Goal: Task Accomplishment & Management: Complete application form

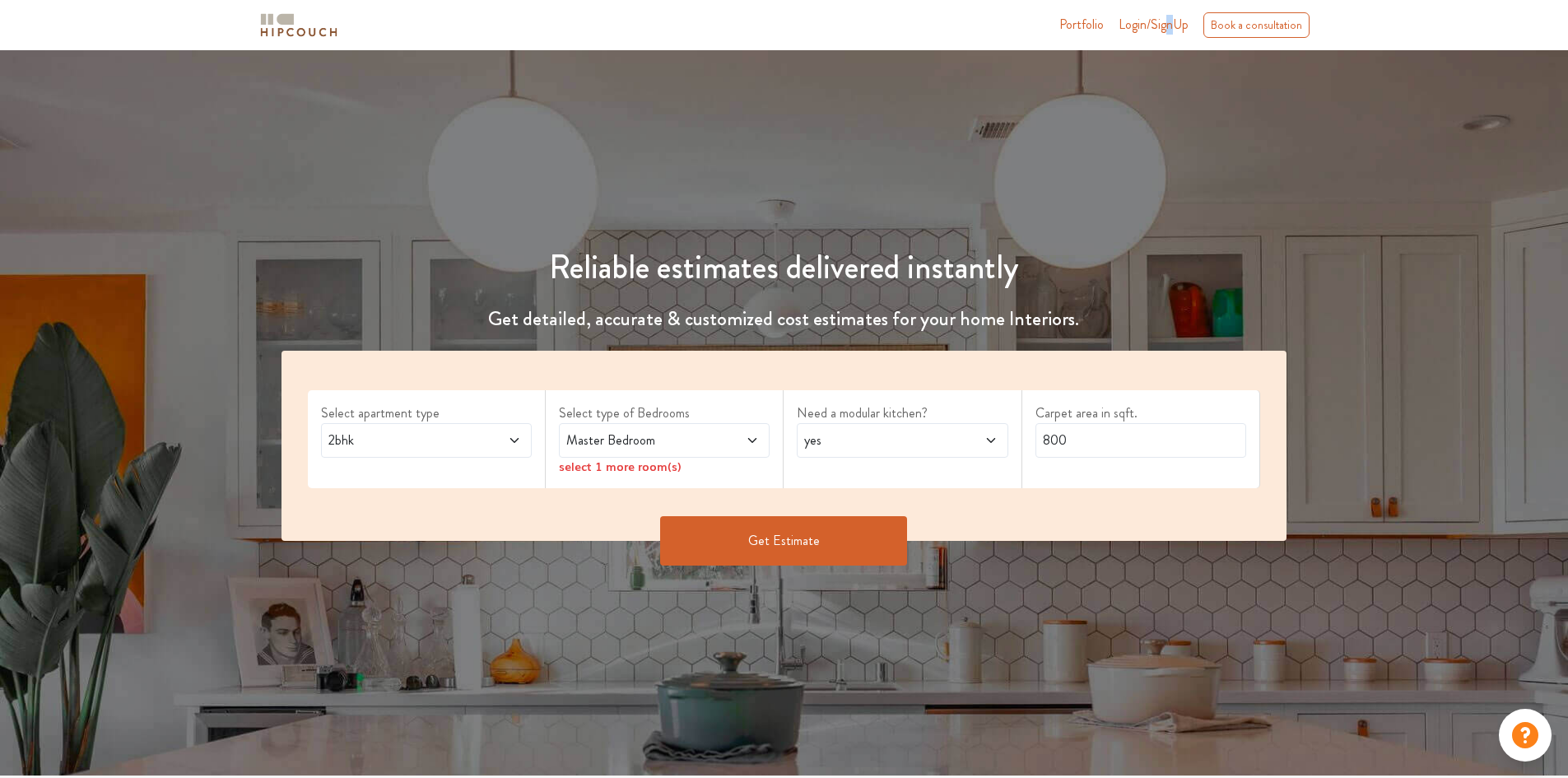
click at [1171, 31] on span "Login/SignUp" at bounding box center [1153, 24] width 70 height 19
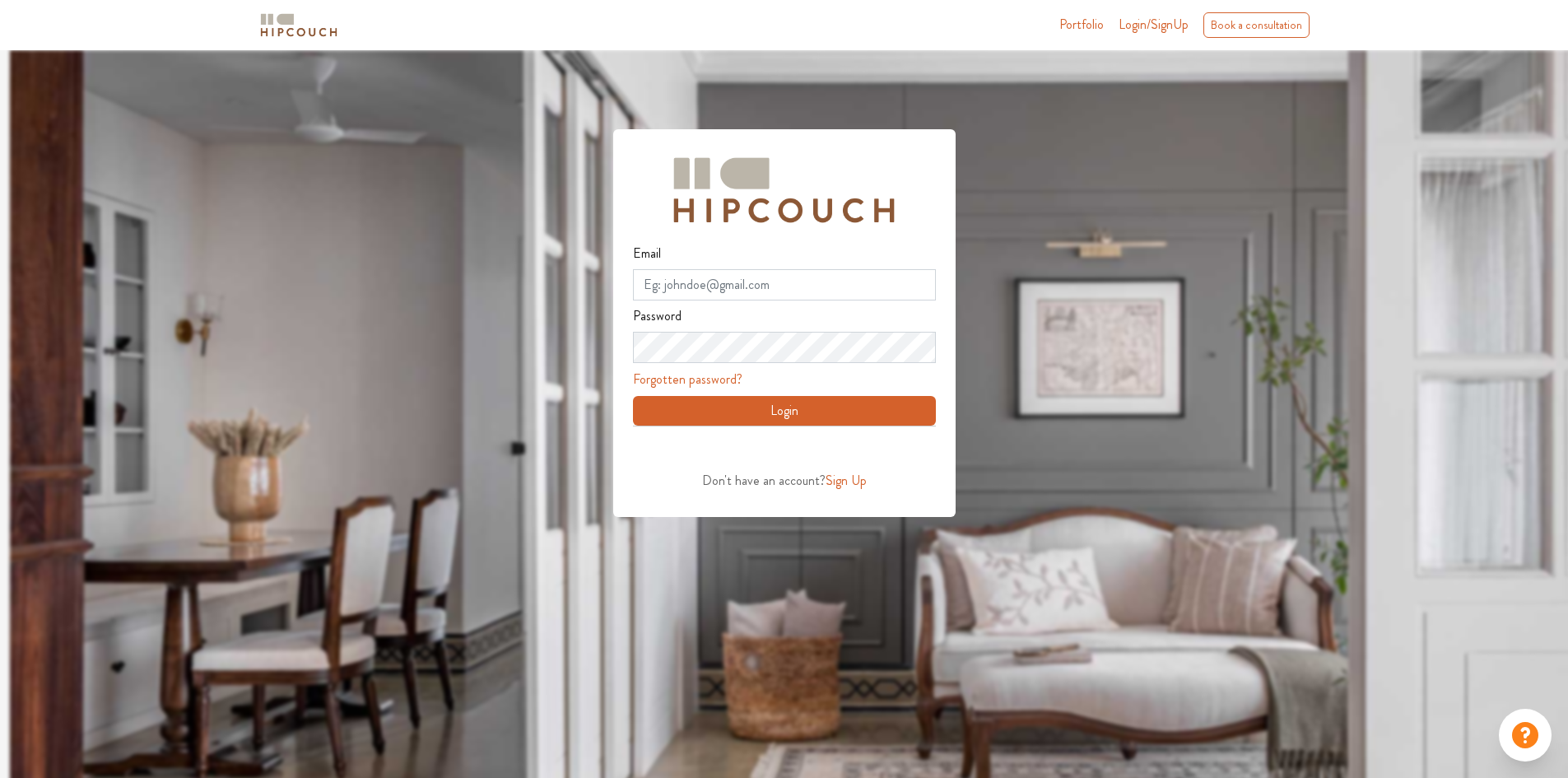
click at [742, 413] on button "Login" at bounding box center [784, 411] width 303 height 30
type input "shahsahil@somoj.com"
click at [633, 396] on button "Login" at bounding box center [784, 411] width 303 height 30
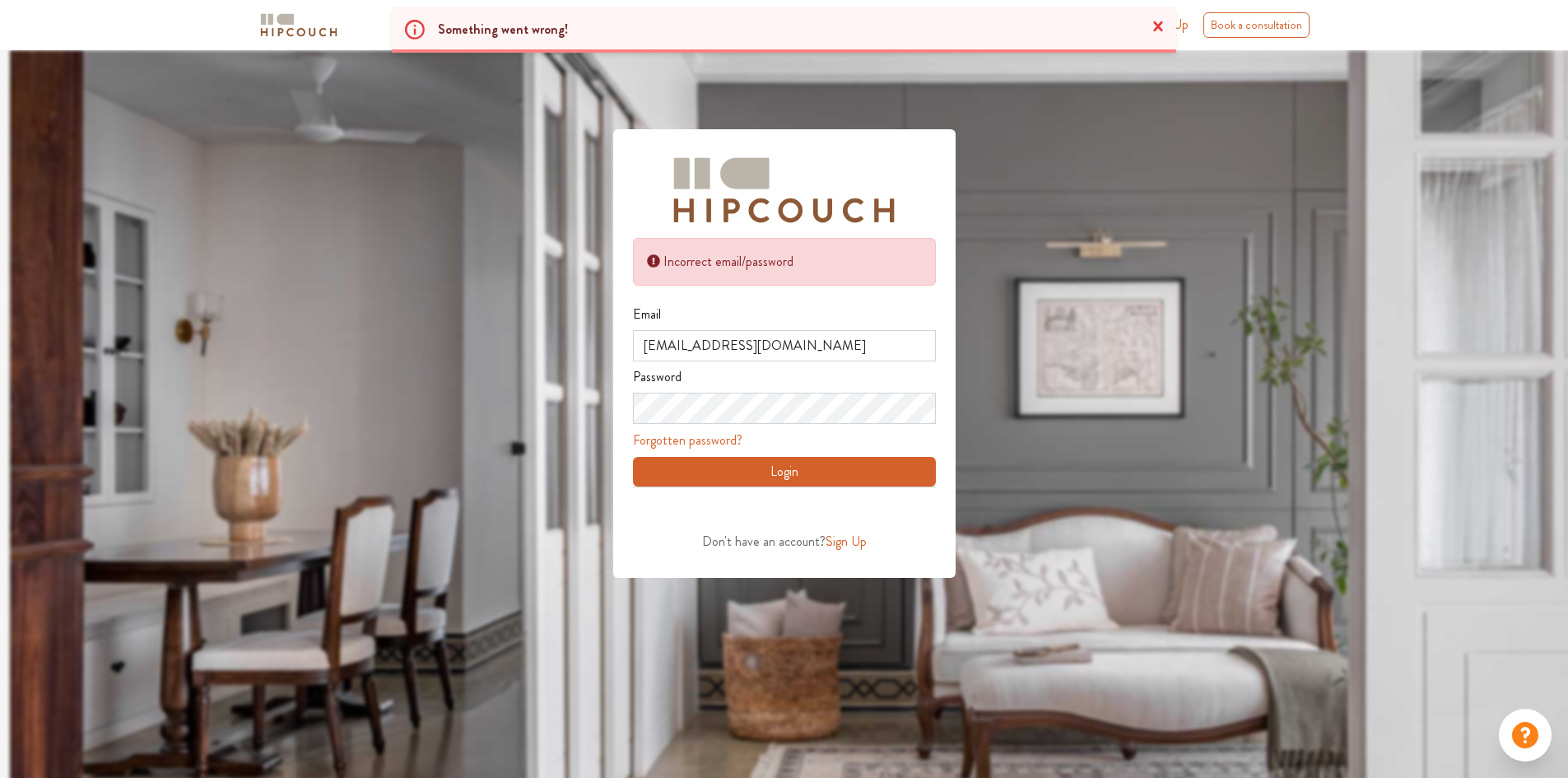
click at [852, 536] on span "Sign Up" at bounding box center [845, 542] width 41 height 19
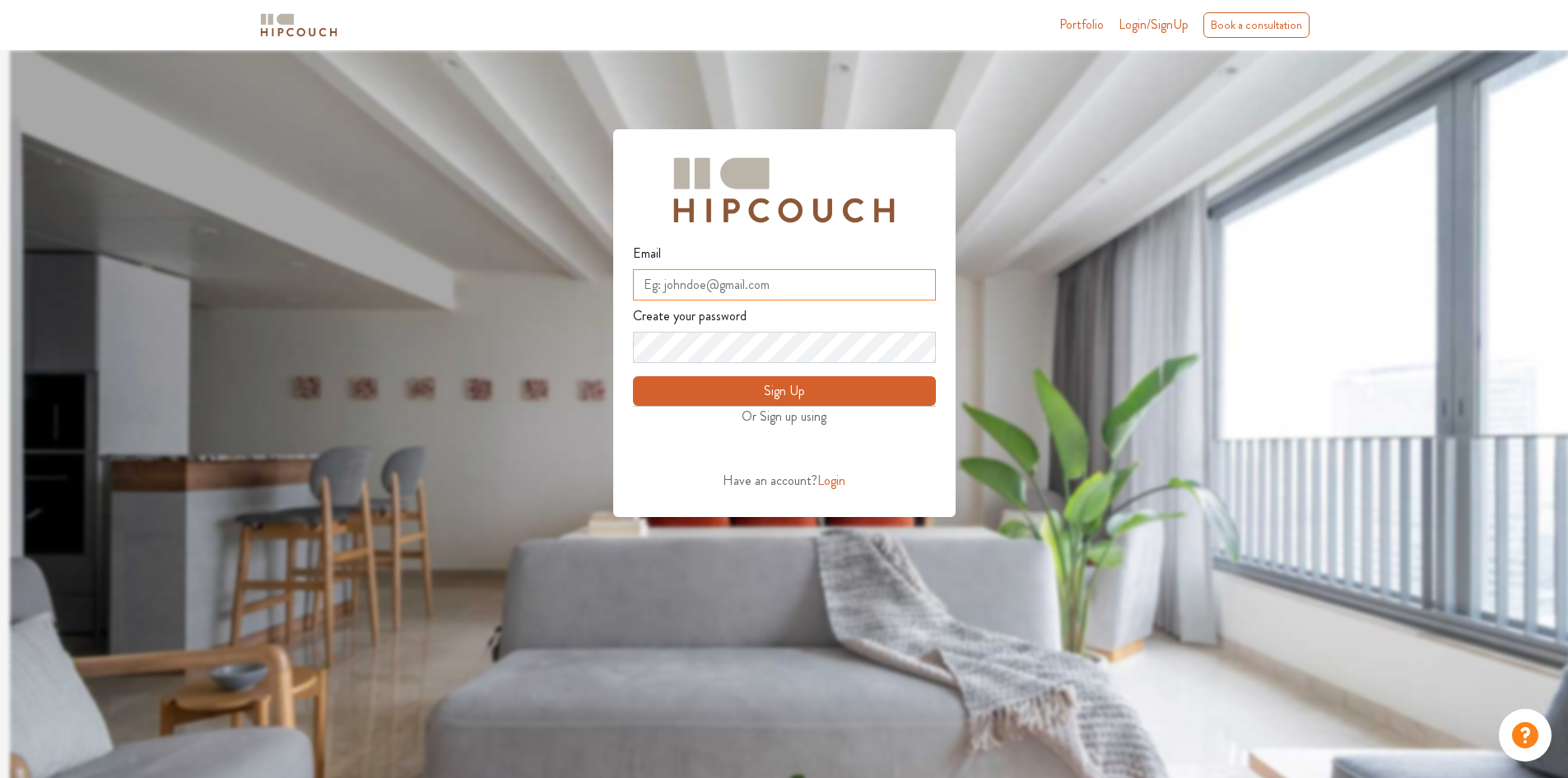
click at [790, 278] on input "Email" at bounding box center [784, 285] width 303 height 31
type input "blogverma316@gmail.com"
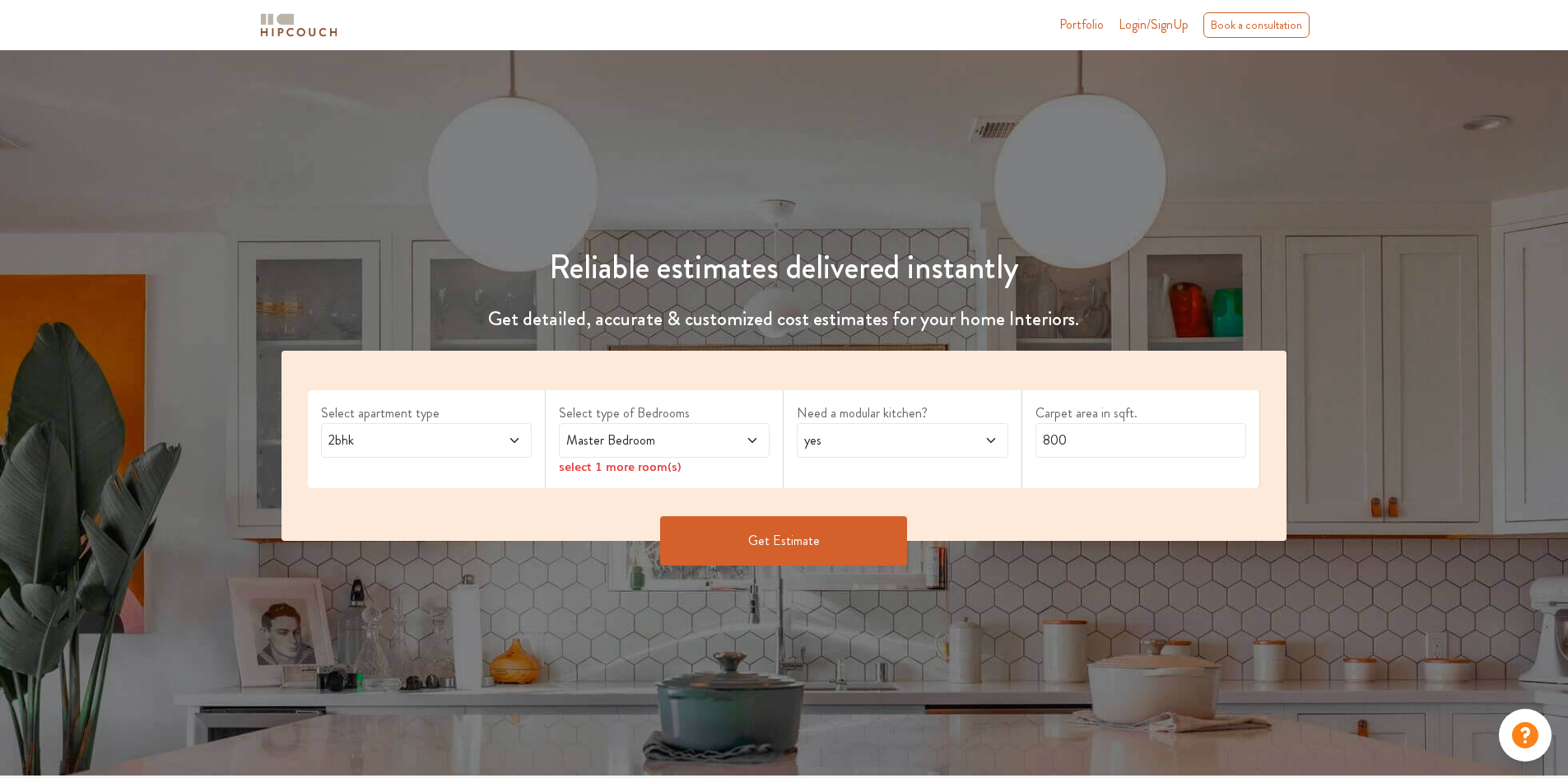
click at [1164, 18] on span "Login/SignUp" at bounding box center [1153, 24] width 70 height 19
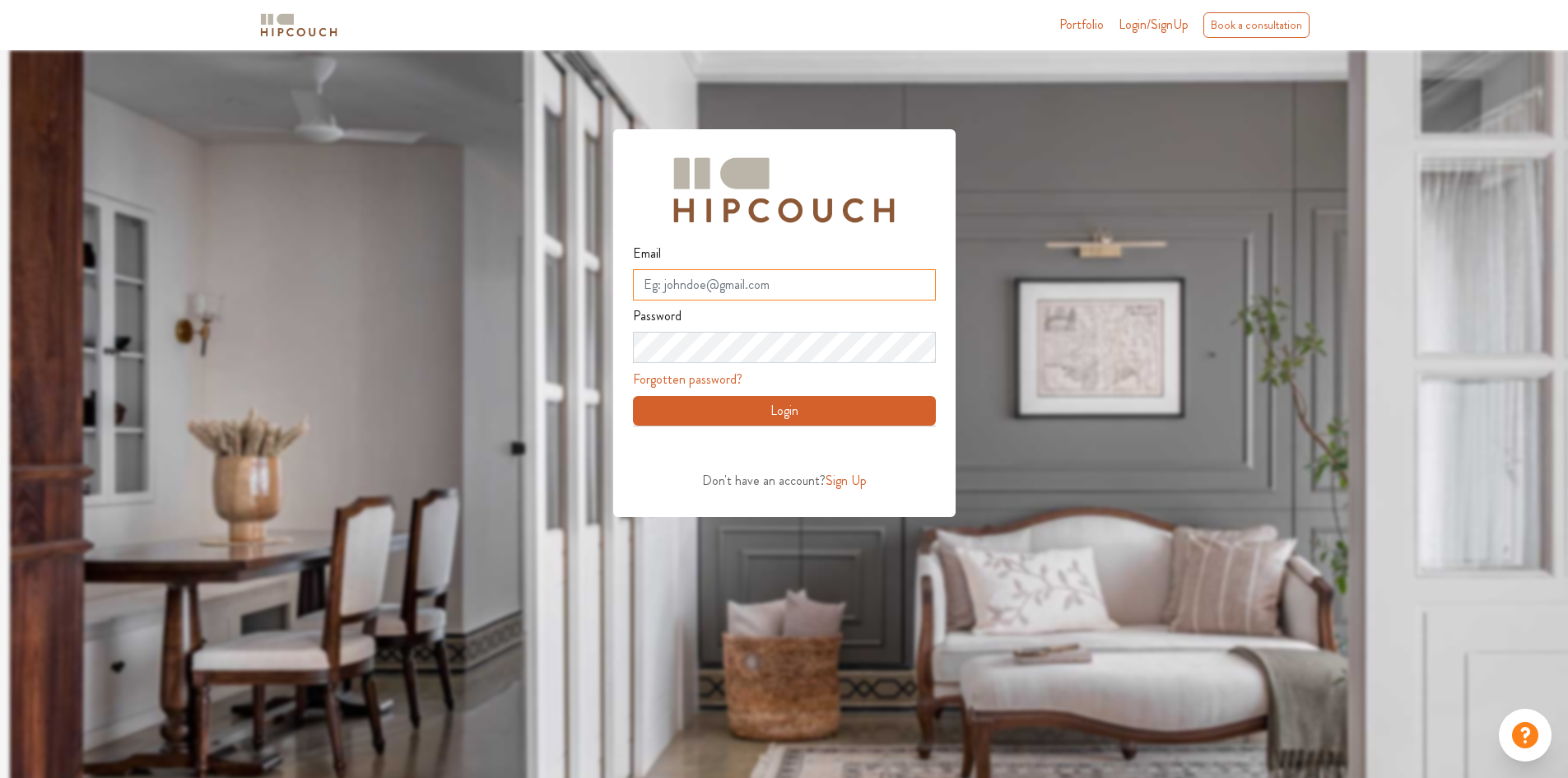
click at [760, 286] on input "Email" at bounding box center [784, 285] width 303 height 31
click at [1034, 399] on div at bounding box center [794, 440] width 1568 height 778
